Goal: Navigation & Orientation: Find specific page/section

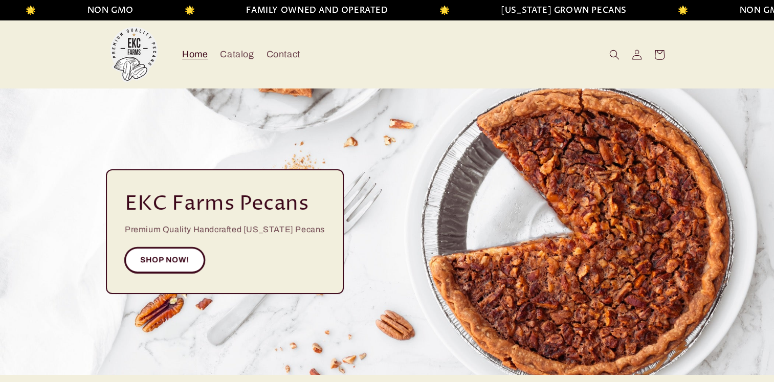
click at [146, 255] on link "SHOP NOW!" at bounding box center [165, 260] width 80 height 25
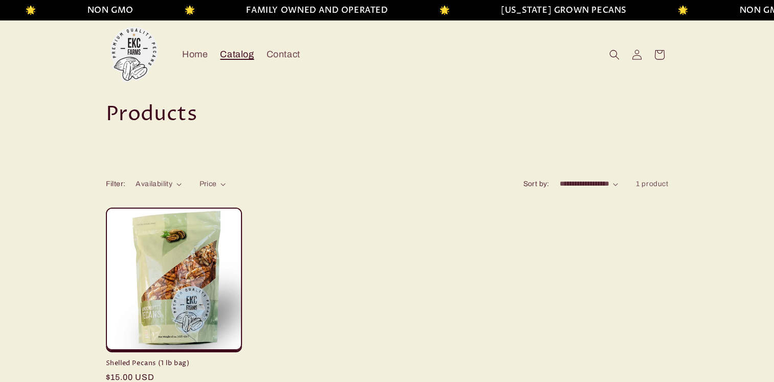
click at [230, 57] on span "Catalog" at bounding box center [237, 55] width 34 height 12
click at [190, 57] on span "Home" at bounding box center [195, 55] width 26 height 12
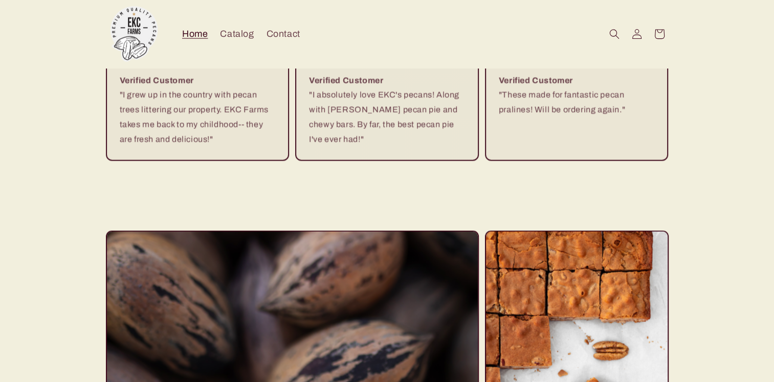
scroll to position [1964, 0]
